Goal: Find specific page/section: Find specific page/section

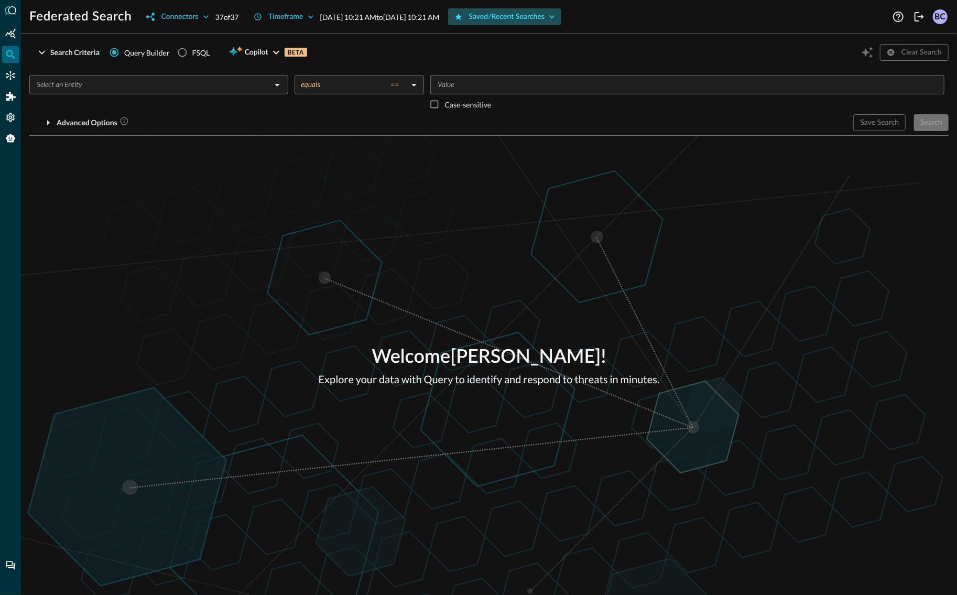
click at [545, 13] on div "Saved/Recent Searches" at bounding box center [507, 16] width 76 height 13
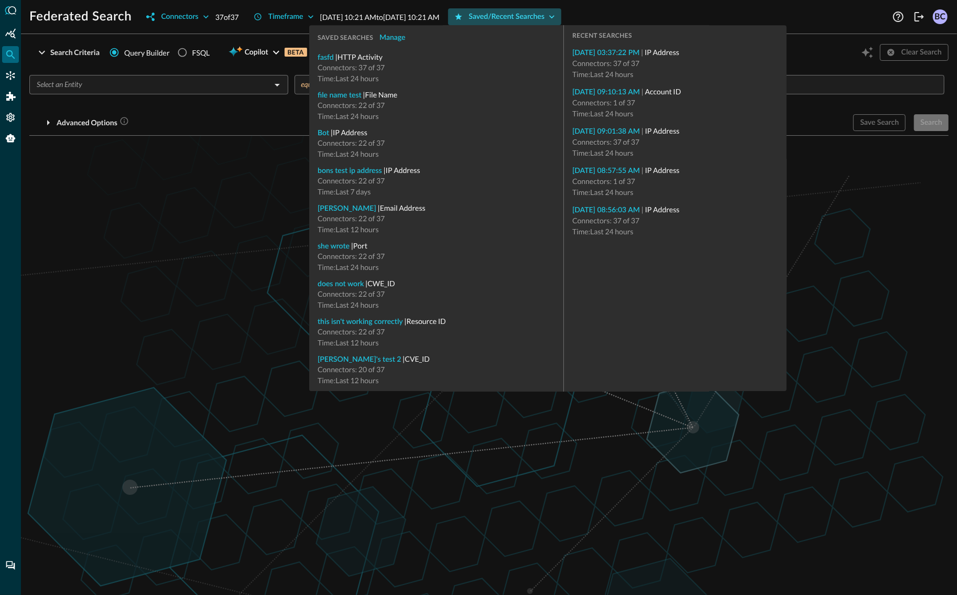
click at [545, 21] on div "Saved/Recent Searches" at bounding box center [507, 16] width 76 height 13
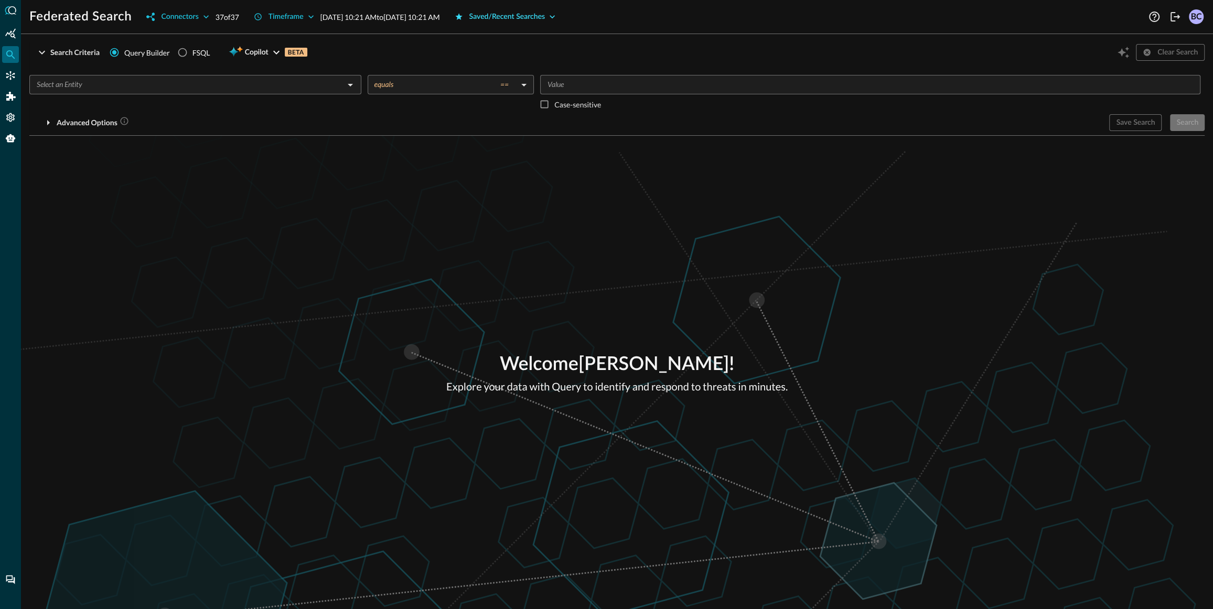
click at [545, 18] on div "Saved/Recent Searches" at bounding box center [507, 16] width 76 height 13
